Goal: Register for event/course

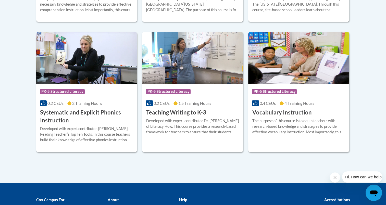
scroll to position [587, 0]
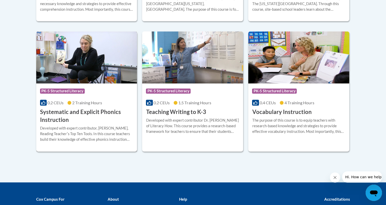
click at [94, 117] on h3 "Systematic and Explicit Phonics Instruction" at bounding box center [86, 116] width 93 height 16
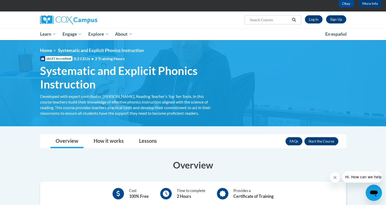
scroll to position [26, 0]
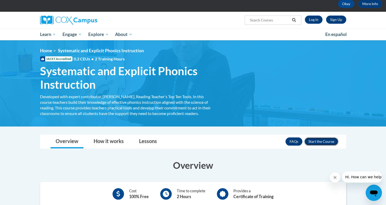
click at [319, 143] on button "Enroll" at bounding box center [322, 142] width 34 height 8
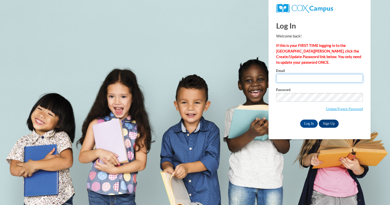
click at [290, 77] on input "Email" at bounding box center [319, 78] width 87 height 9
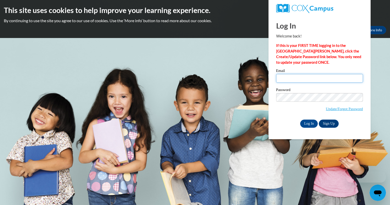
type input "cachaffee@butler.edu"
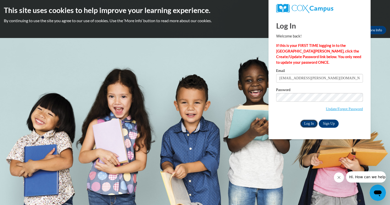
click at [311, 126] on input "Log In" at bounding box center [309, 124] width 18 height 8
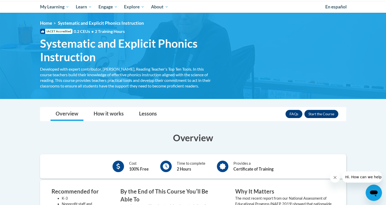
scroll to position [69, 0]
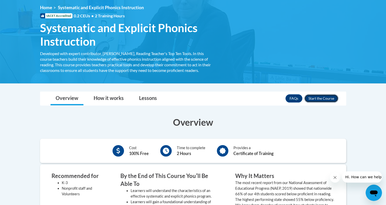
click at [316, 96] on button "Enroll" at bounding box center [322, 98] width 34 height 8
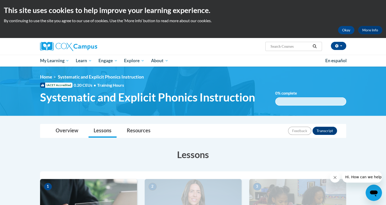
click at [214, 52] on div "[PERSON_NAME] ([GEOGRAPHIC_DATA]/[GEOGRAPHIC_DATA] UTC-04:00) My Profile Inbox …" at bounding box center [193, 46] width 322 height 17
